Goal: Task Accomplishment & Management: Use online tool/utility

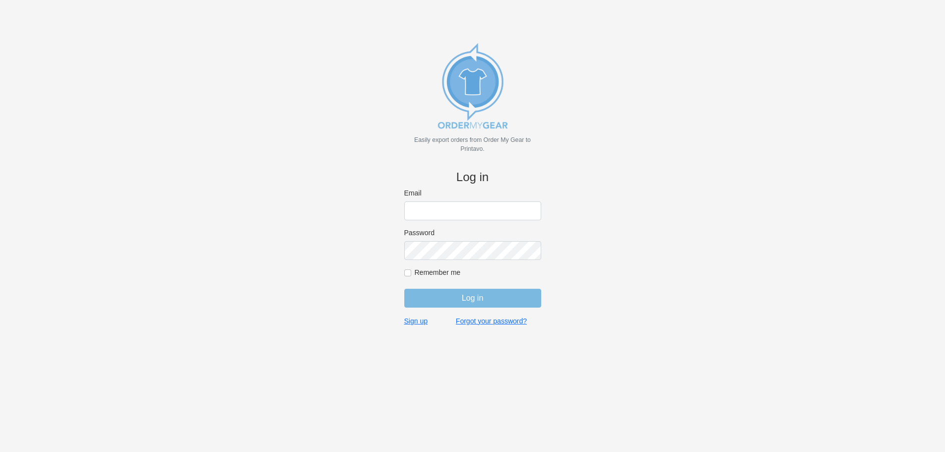
type input "[EMAIL_ADDRESS][DOMAIN_NAME]"
click at [470, 298] on input "Log in" at bounding box center [472, 298] width 137 height 19
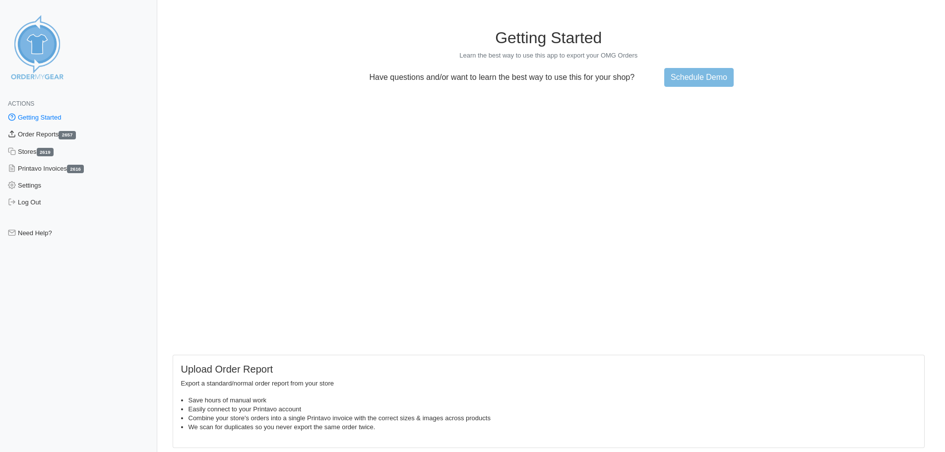
click at [31, 138] on link "Order Reports 2657" at bounding box center [78, 134] width 157 height 17
